Goal: Browse casually

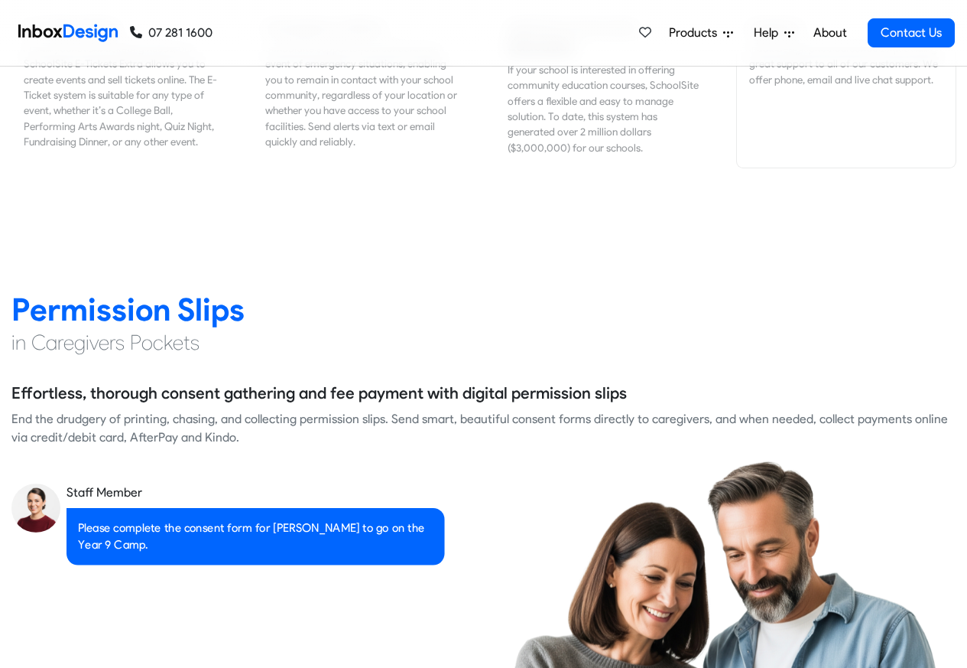
scroll to position [1927, 0]
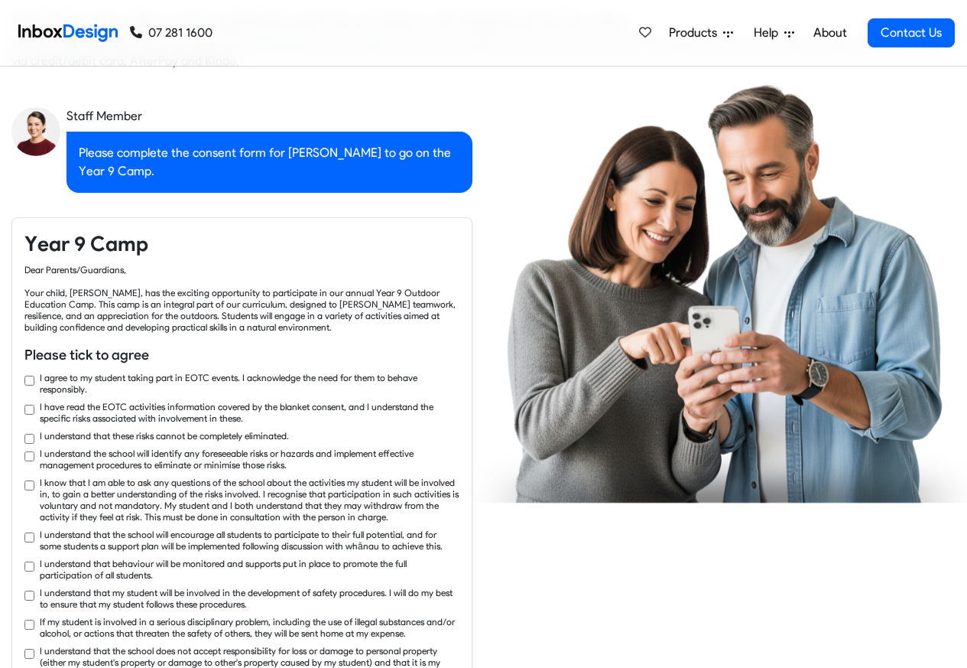
checkbox input "true"
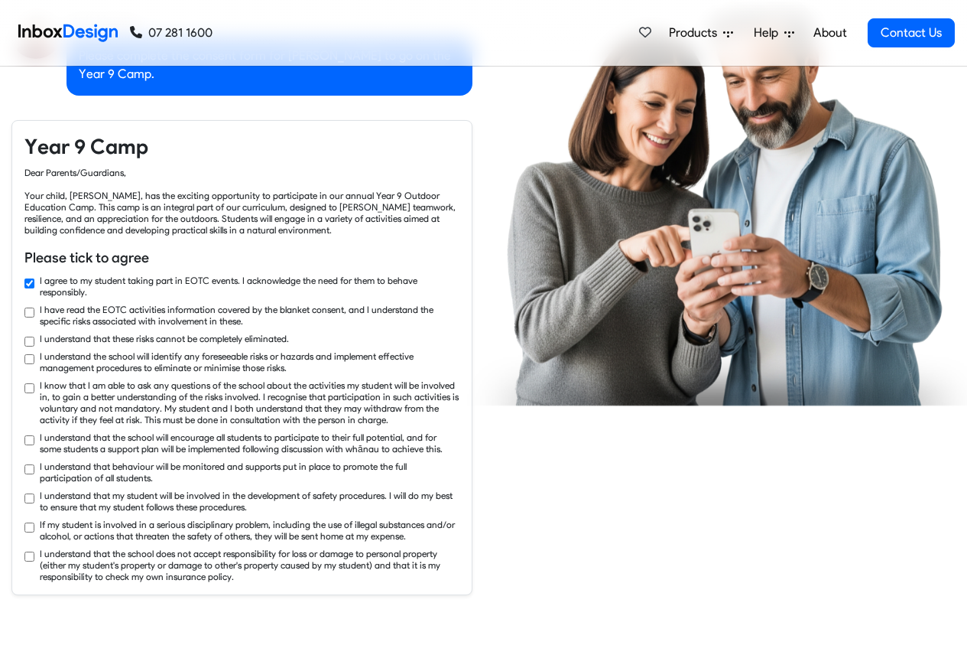
checkbox input "true"
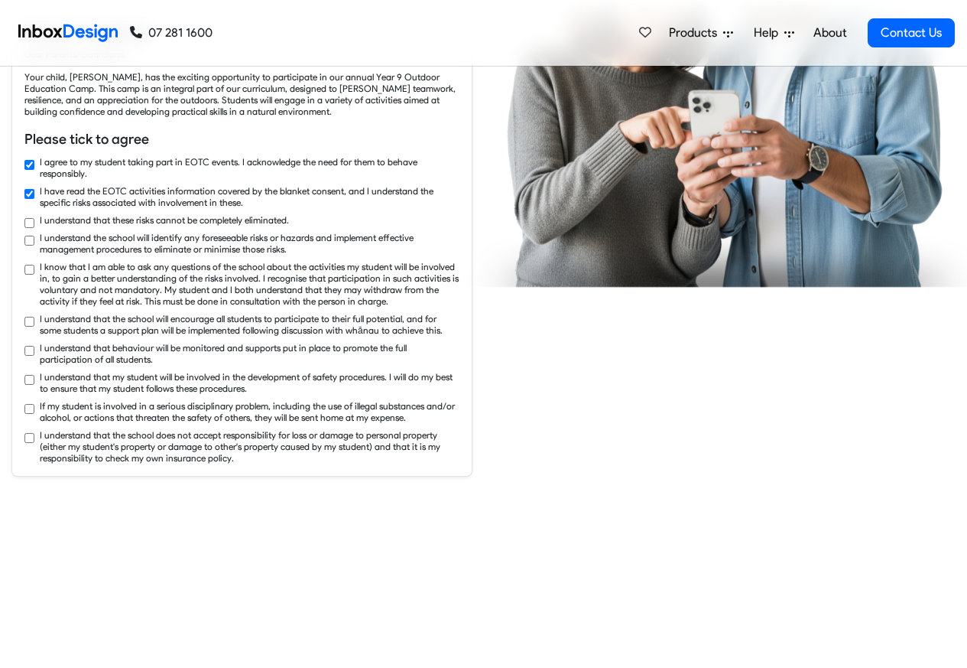
checkbox input "true"
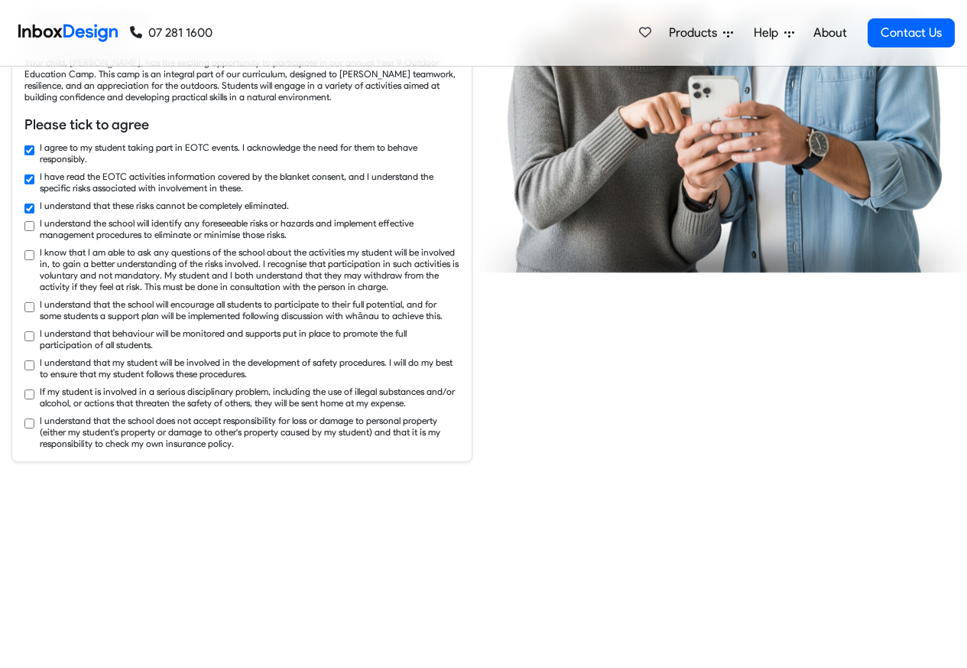
checkbox input "true"
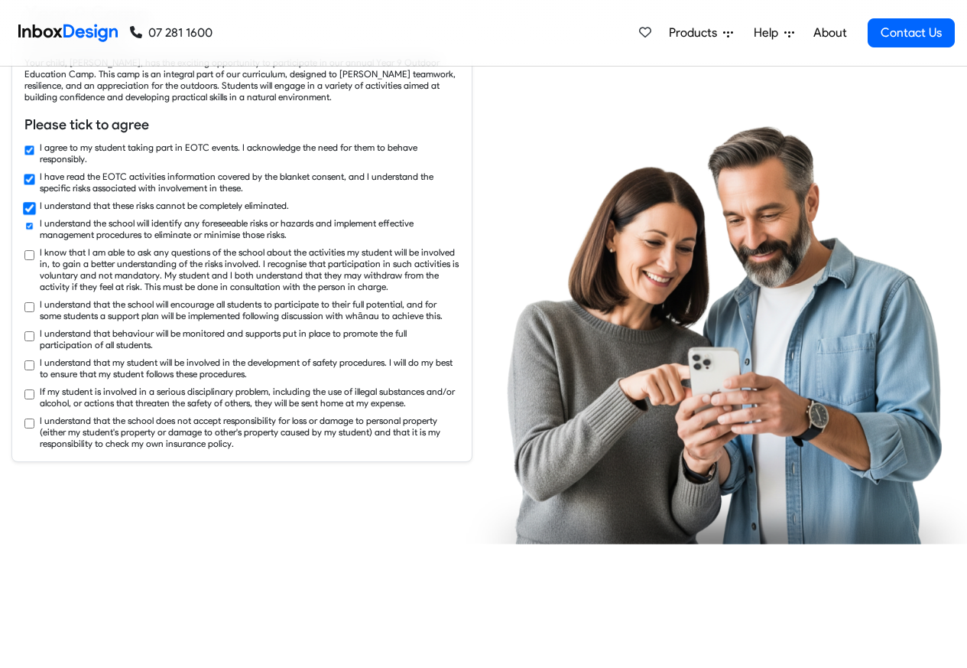
scroll to position [2570, 0]
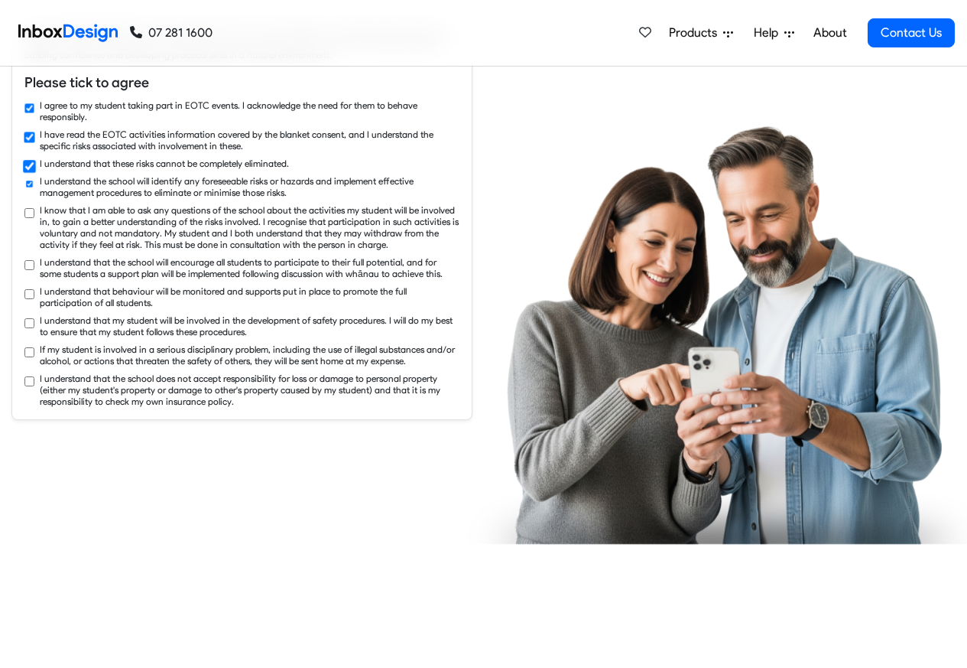
checkbox input "true"
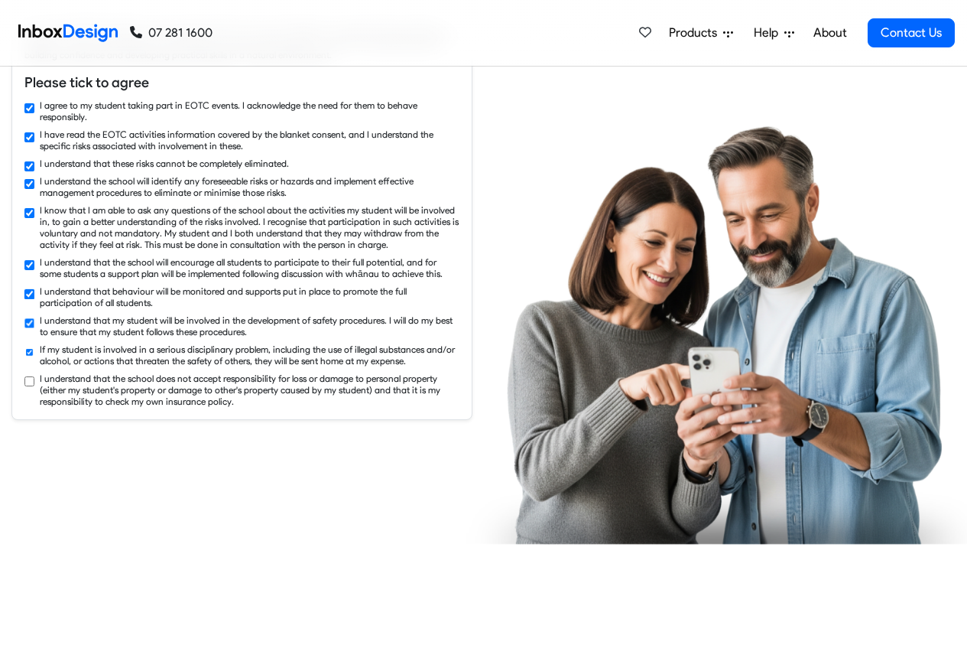
checkbox input "true"
